Goal: Task Accomplishment & Management: Manage account settings

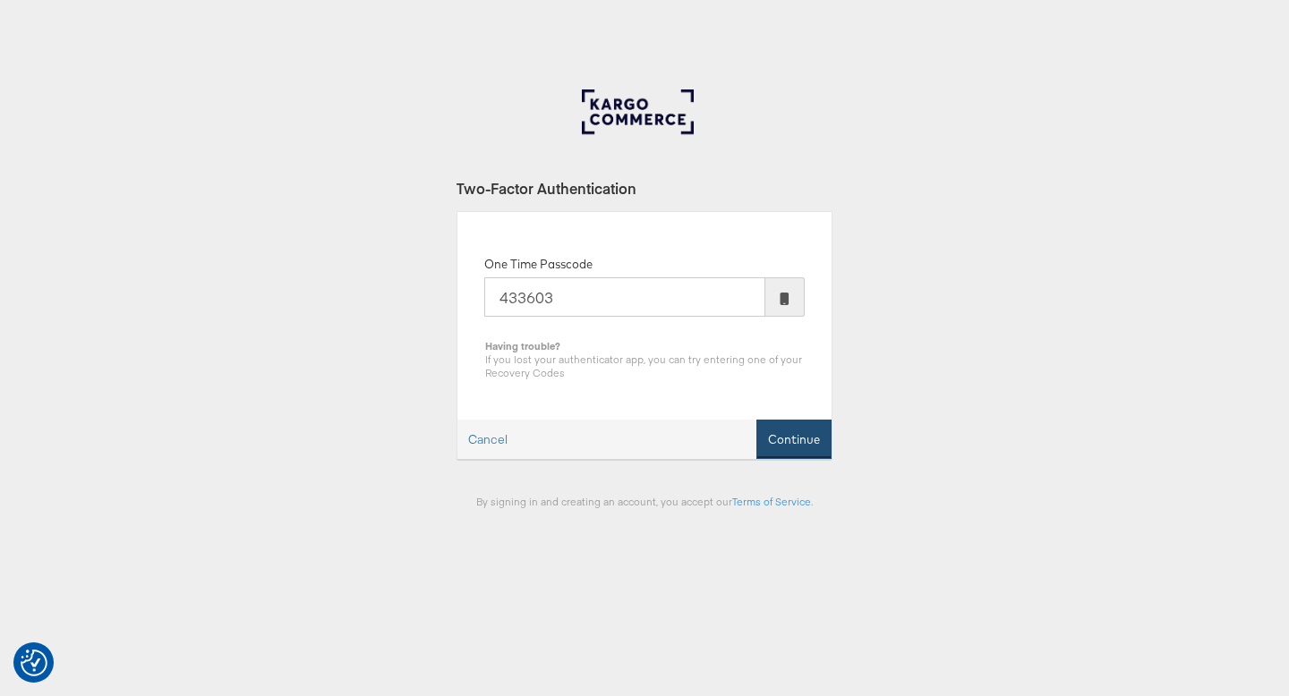
type input "433603"
click at [777, 442] on button "Continue" at bounding box center [793, 440] width 75 height 40
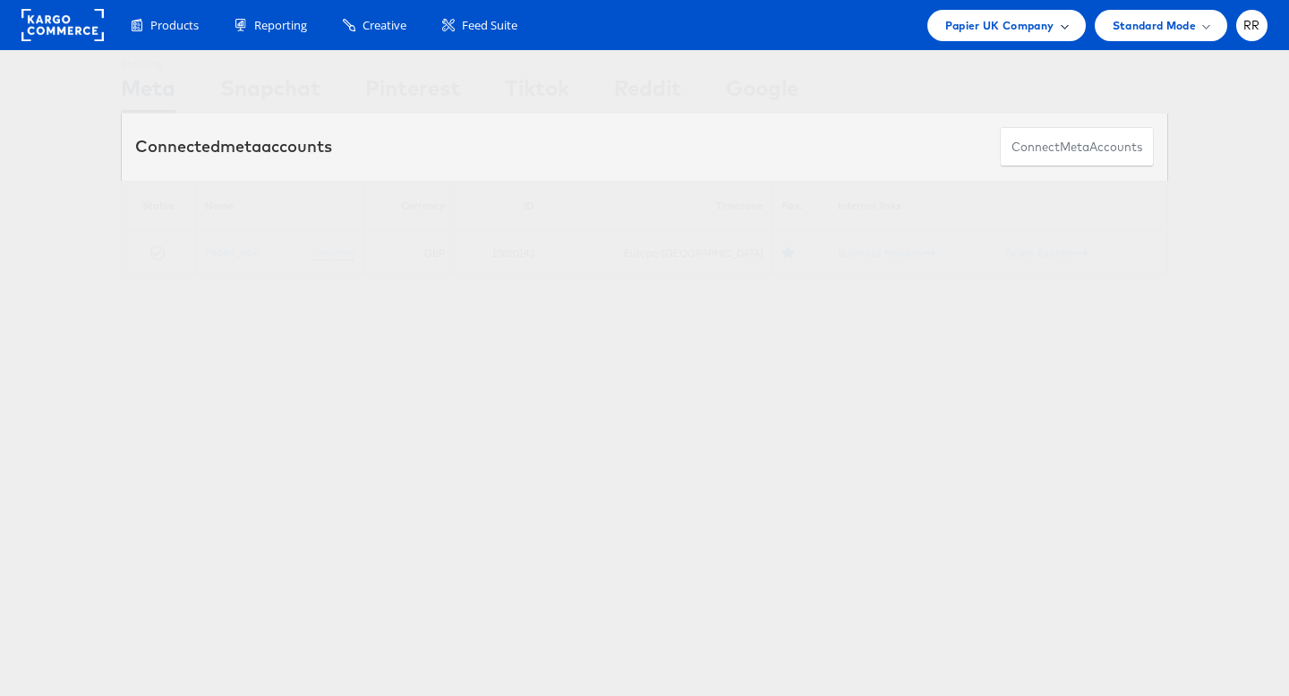
click at [1044, 26] on span "Papier UK Company" at bounding box center [999, 25] width 109 height 19
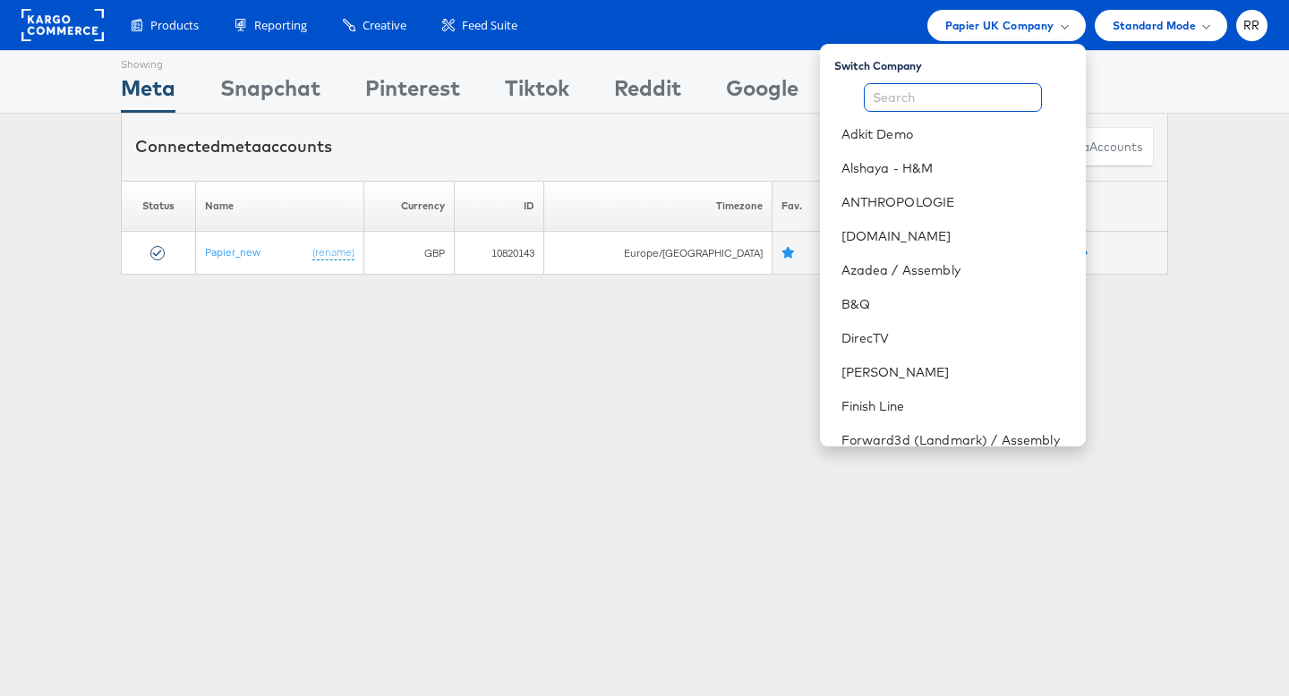
click at [1017, 97] on input "text" at bounding box center [953, 97] width 178 height 29
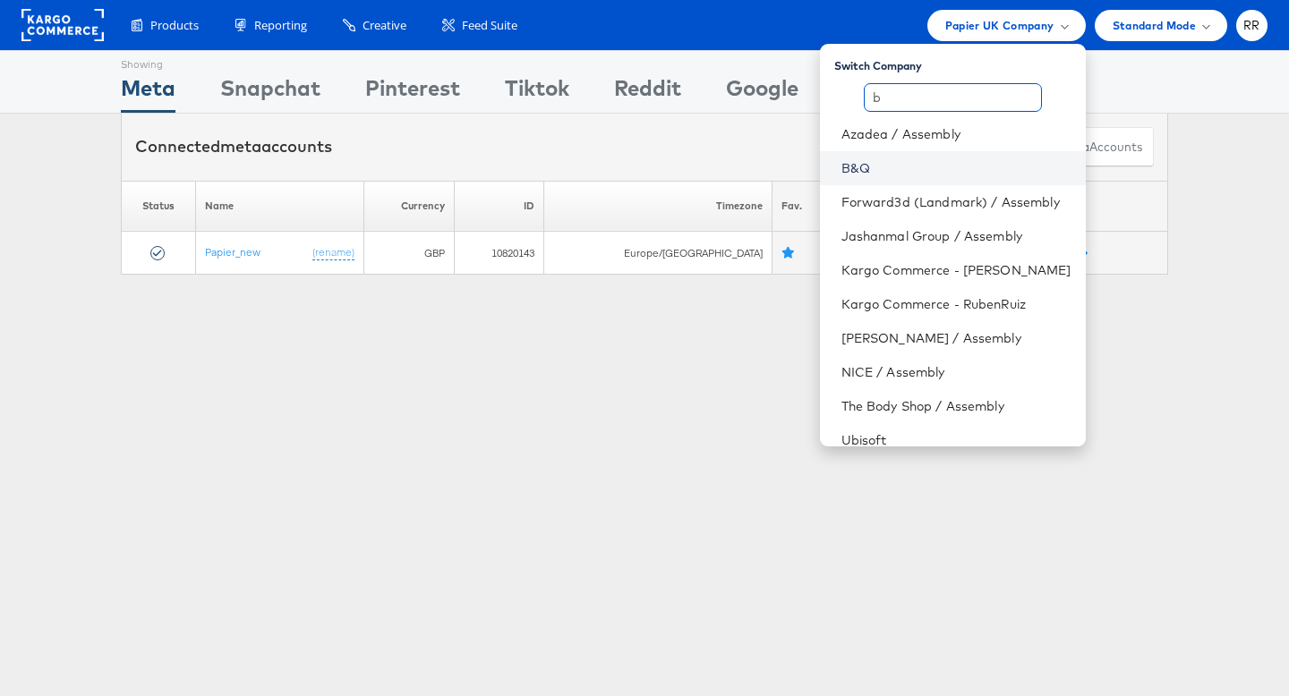
type input "b"
click at [1005, 175] on link "B&Q" at bounding box center [956, 168] width 230 height 18
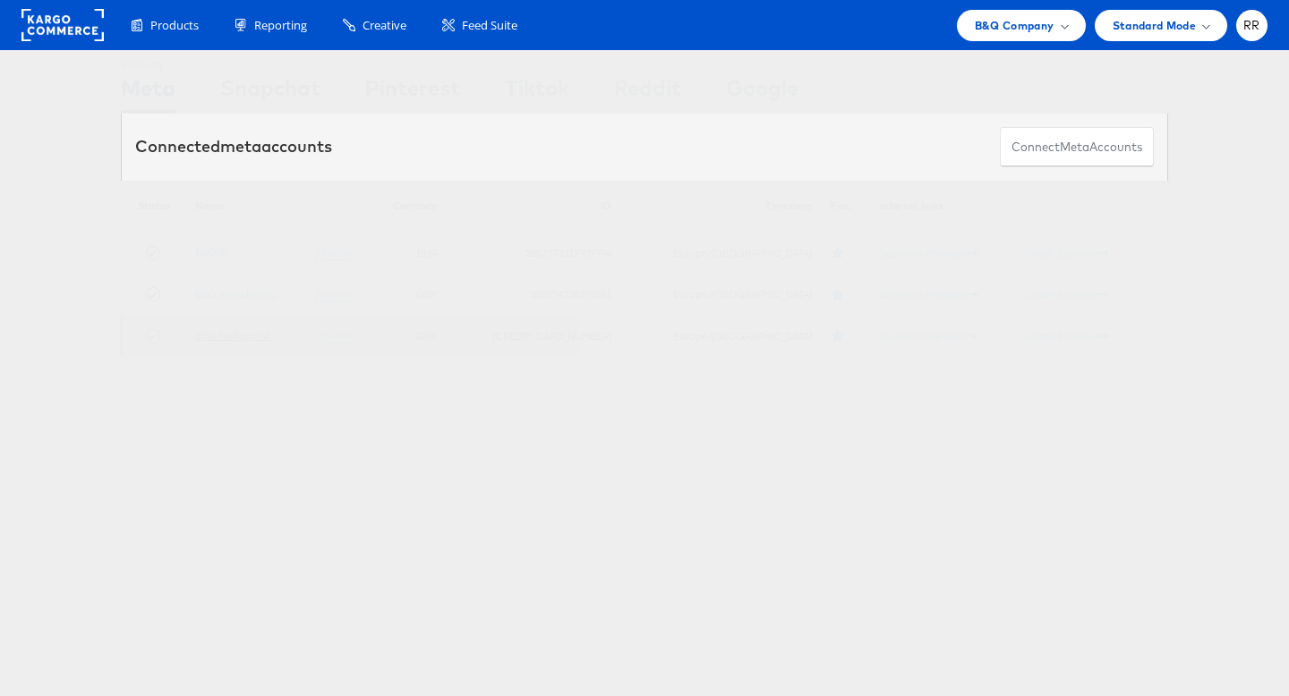
click at [234, 336] on link "B&Q Tradepoint" at bounding box center [232, 334] width 74 height 13
click at [880, 337] on link "Business Manager" at bounding box center [929, 335] width 98 height 13
click at [880, 336] on link "Business Manager" at bounding box center [929, 335] width 98 height 13
click at [264, 291] on link "B&Q remarketing" at bounding box center [235, 293] width 81 height 13
